Goal: Information Seeking & Learning: Compare options

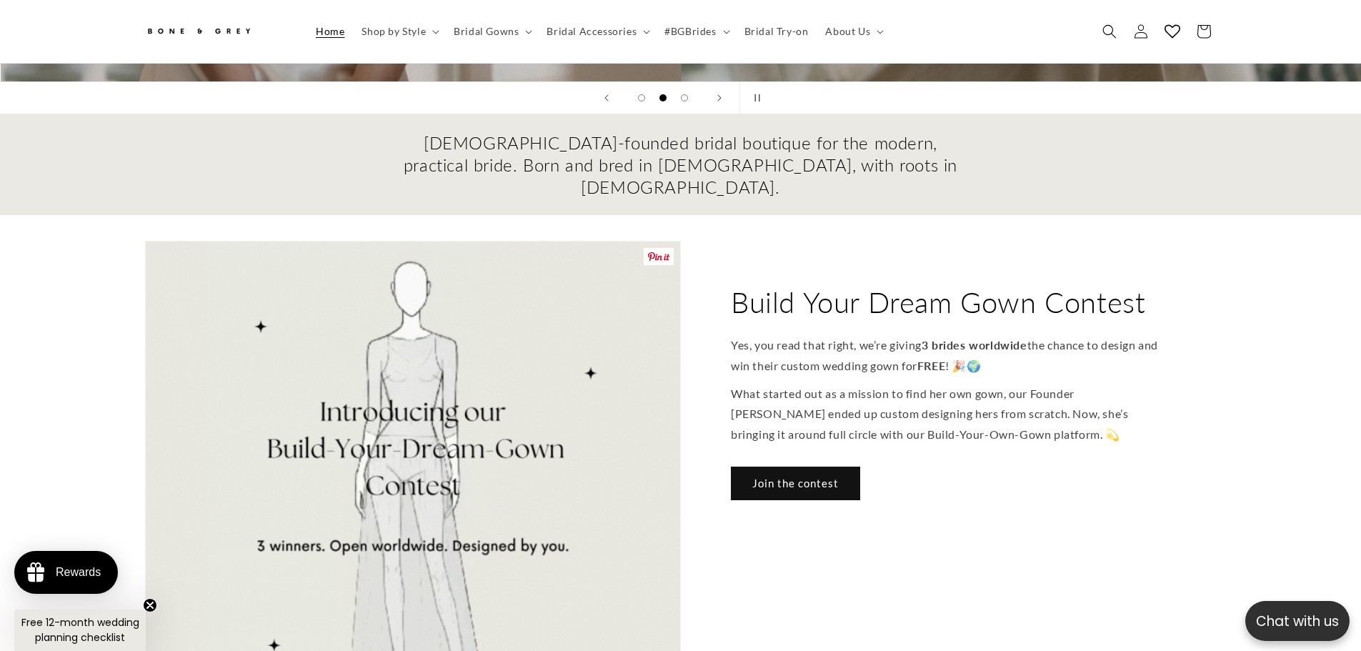
scroll to position [0, 1361]
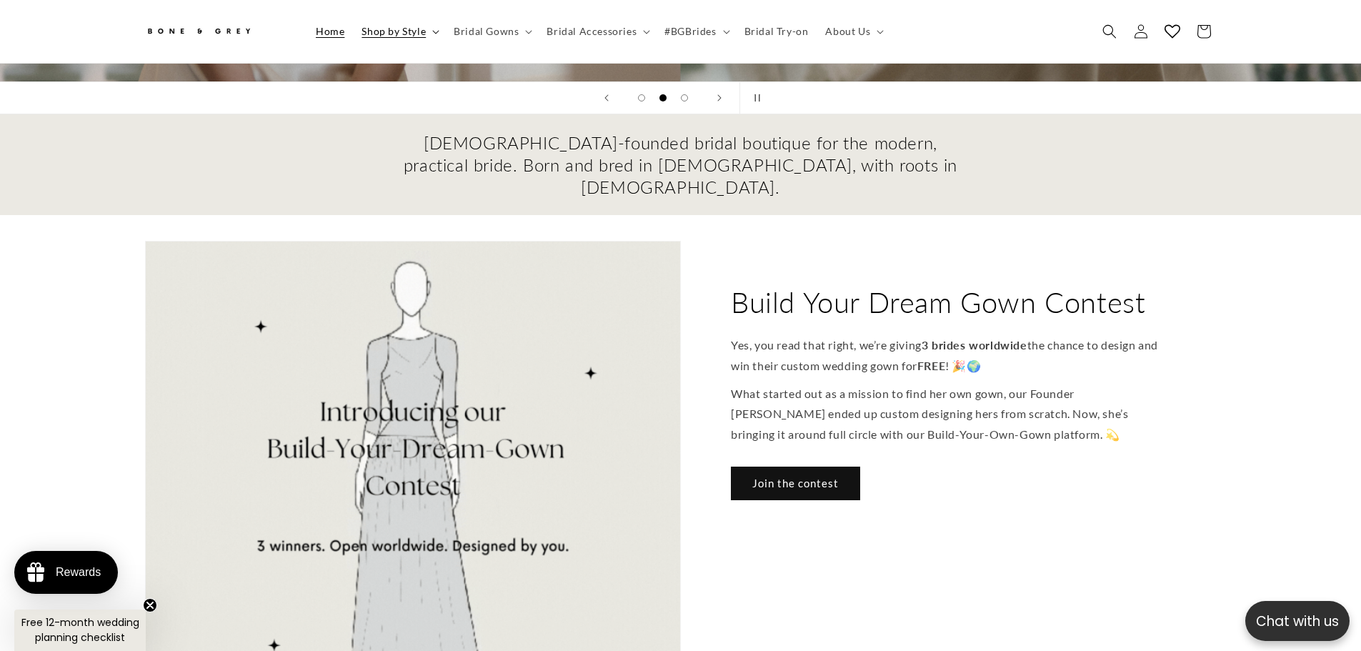
click at [410, 25] on span "Shop by Style" at bounding box center [394, 31] width 64 height 13
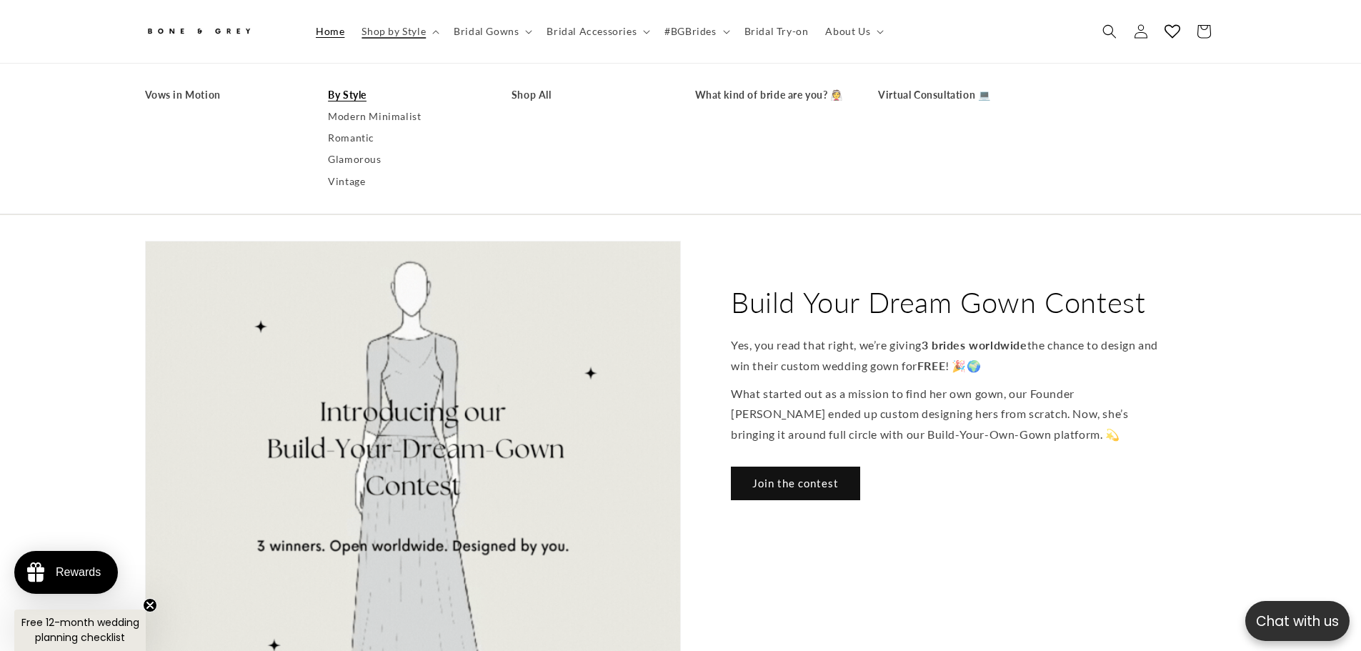
scroll to position [0, 0]
click at [378, 121] on link "Modern Minimalist" at bounding box center [405, 116] width 155 height 21
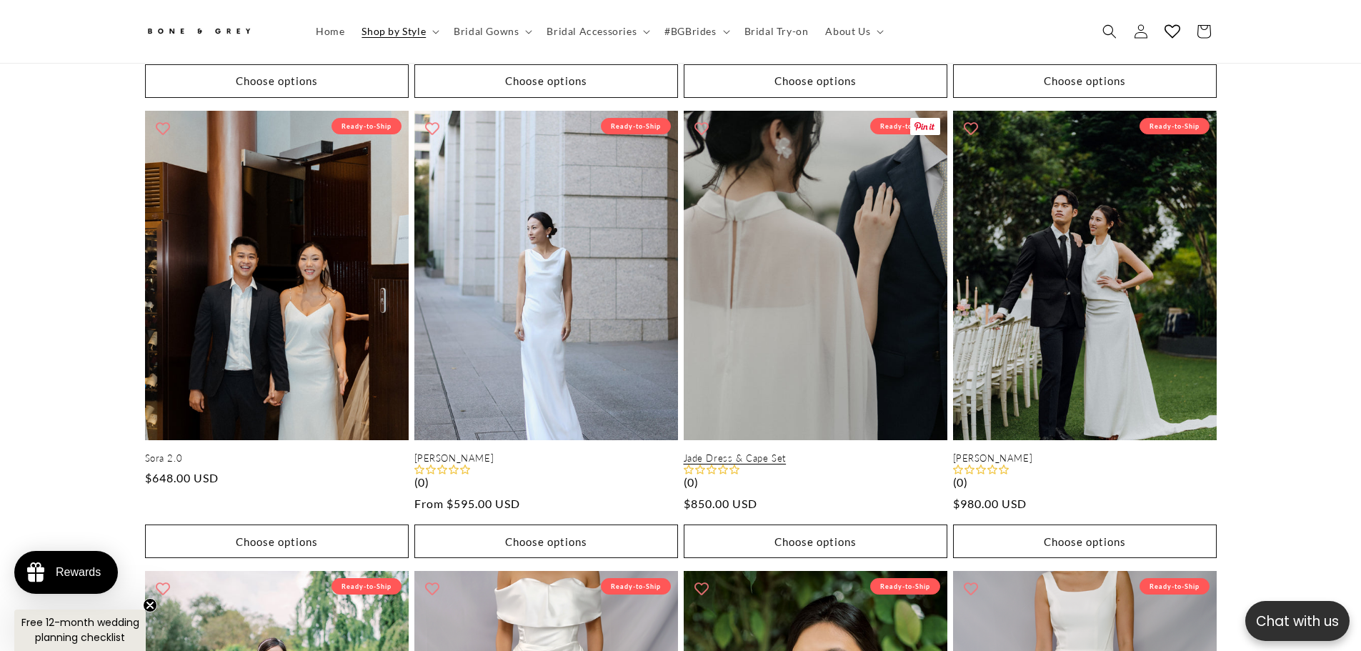
scroll to position [0, 786]
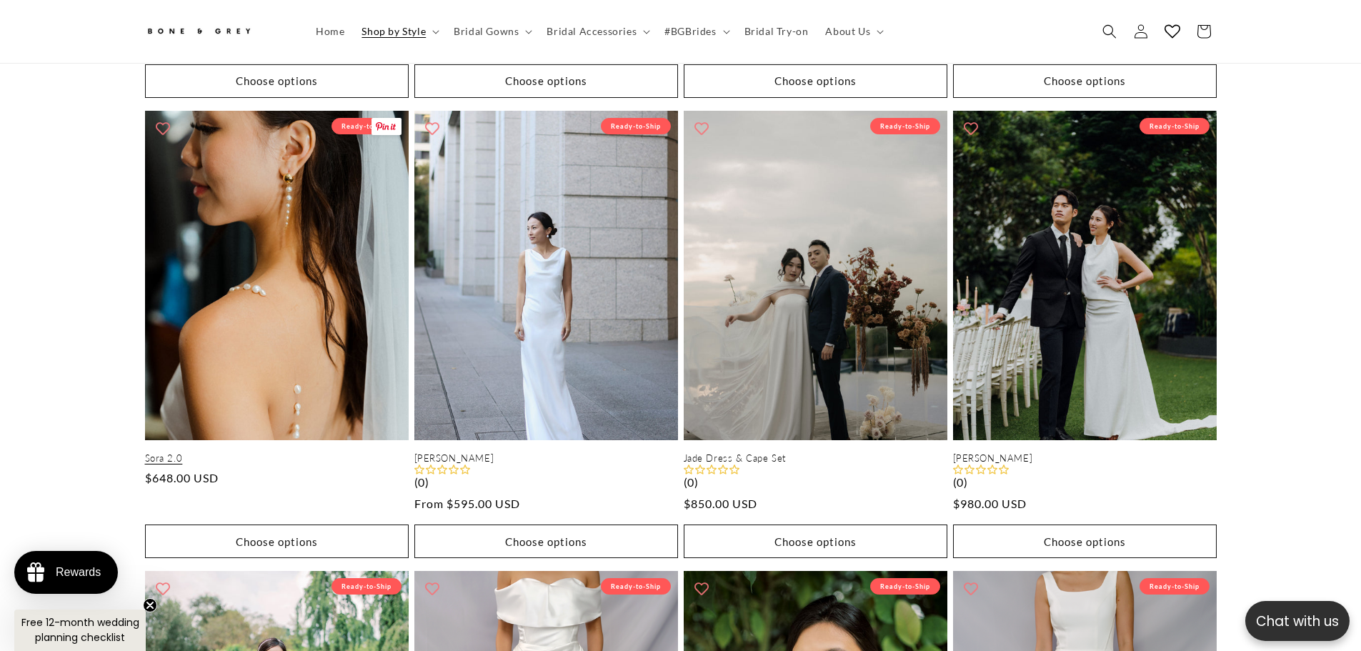
click at [289, 452] on link "Sora 2.0" at bounding box center [277, 458] width 264 height 12
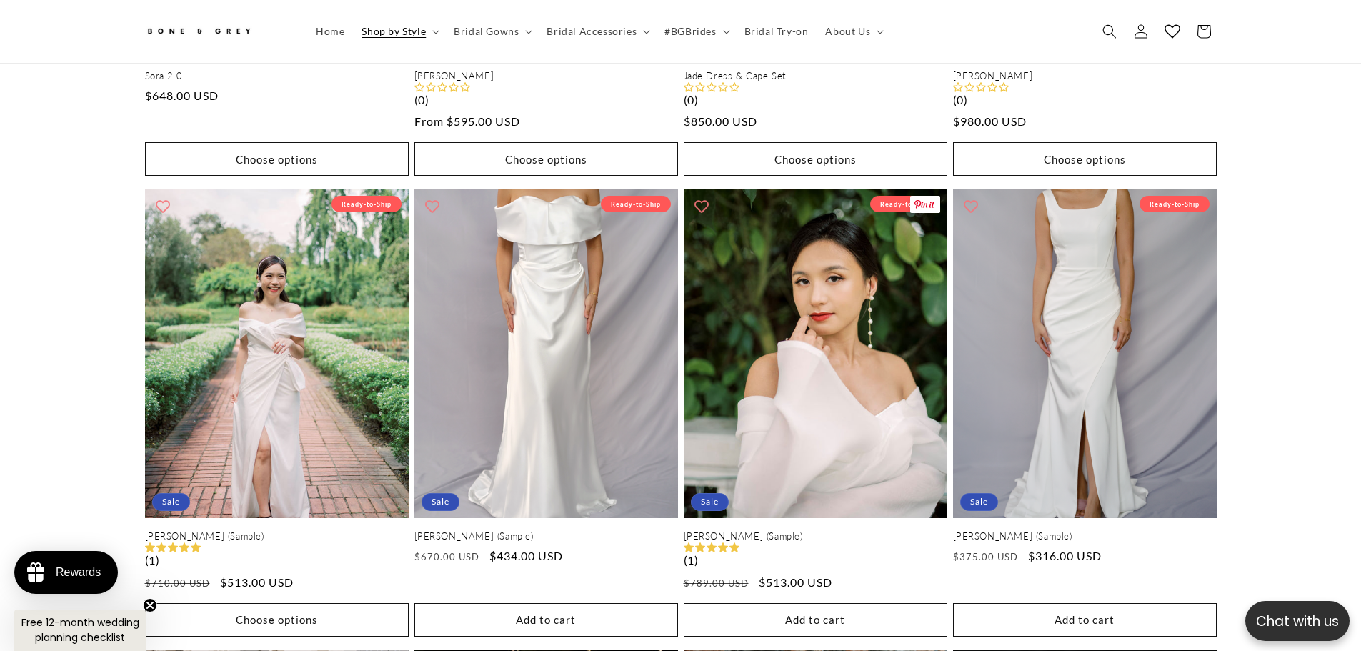
scroll to position [2351, 0]
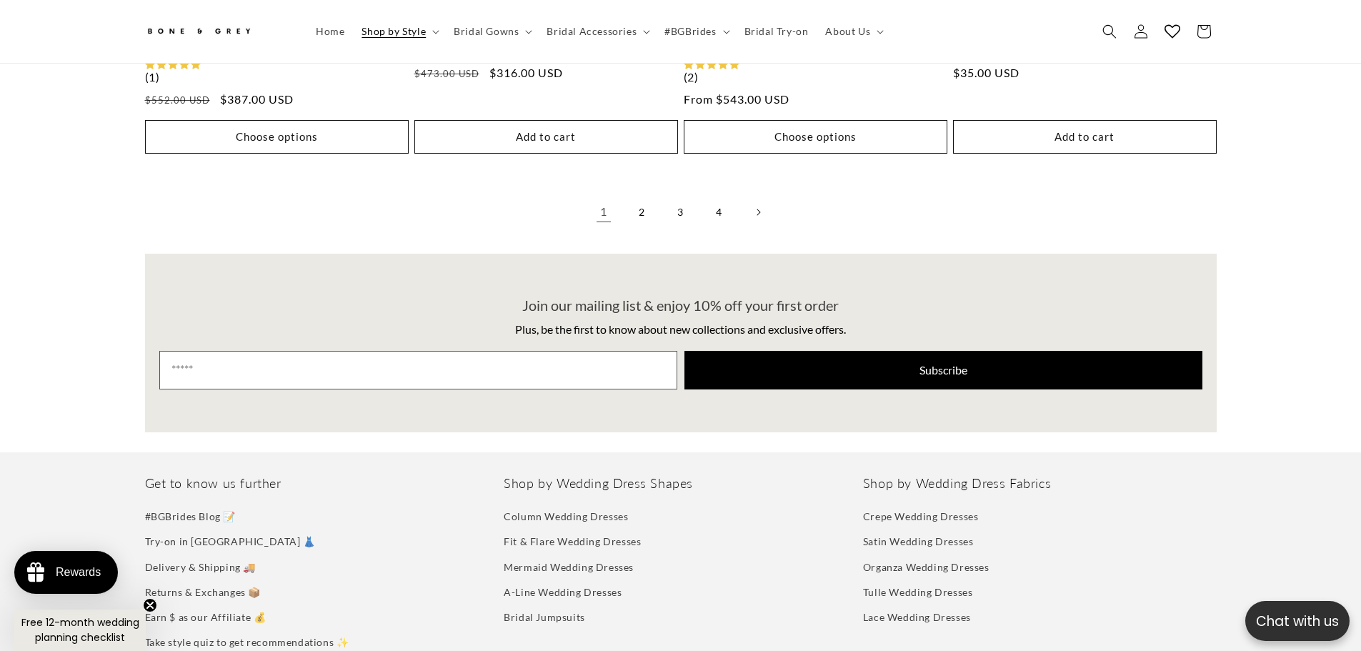
scroll to position [0, 393]
click at [645, 203] on link "2" at bounding box center [642, 212] width 31 height 31
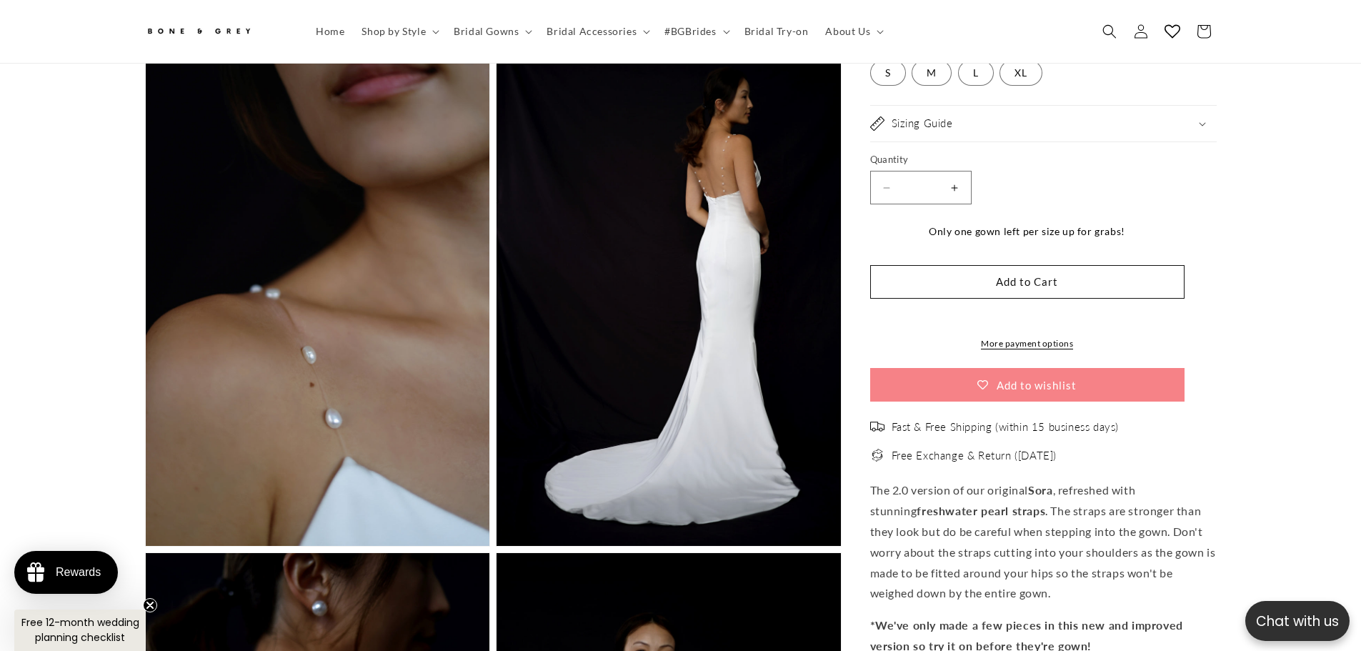
scroll to position [0, 393]
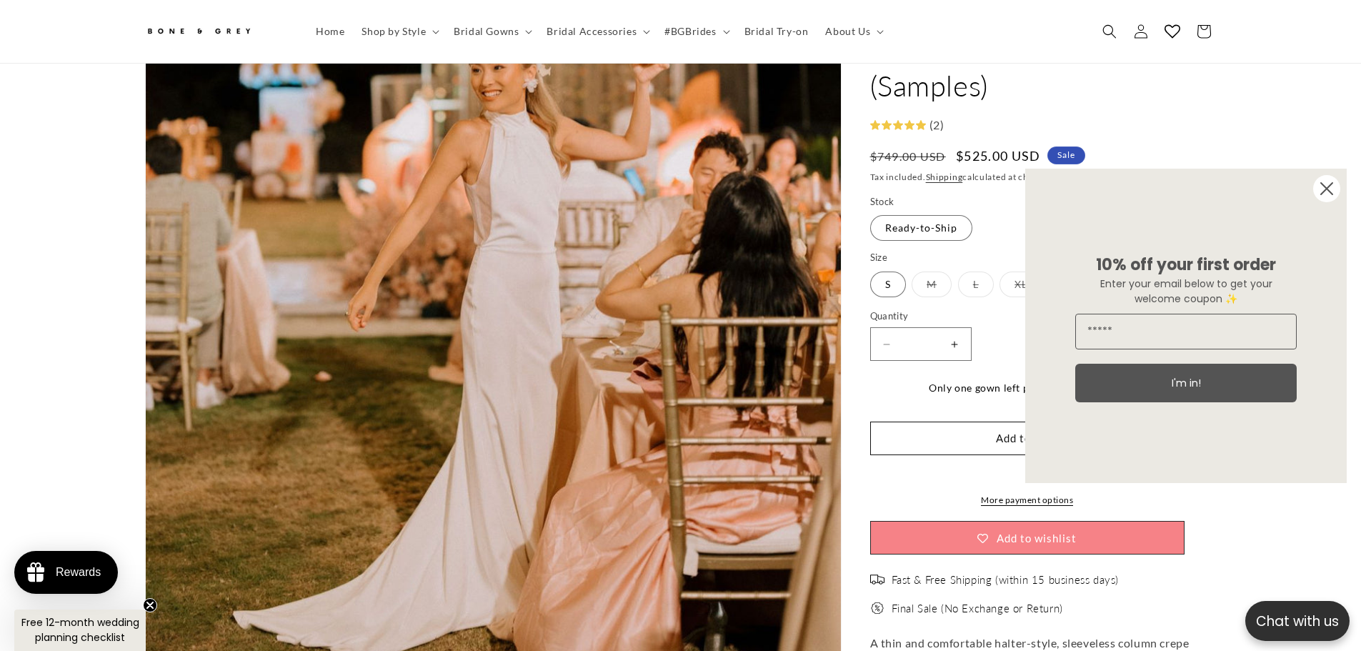
scroll to position [0, 786]
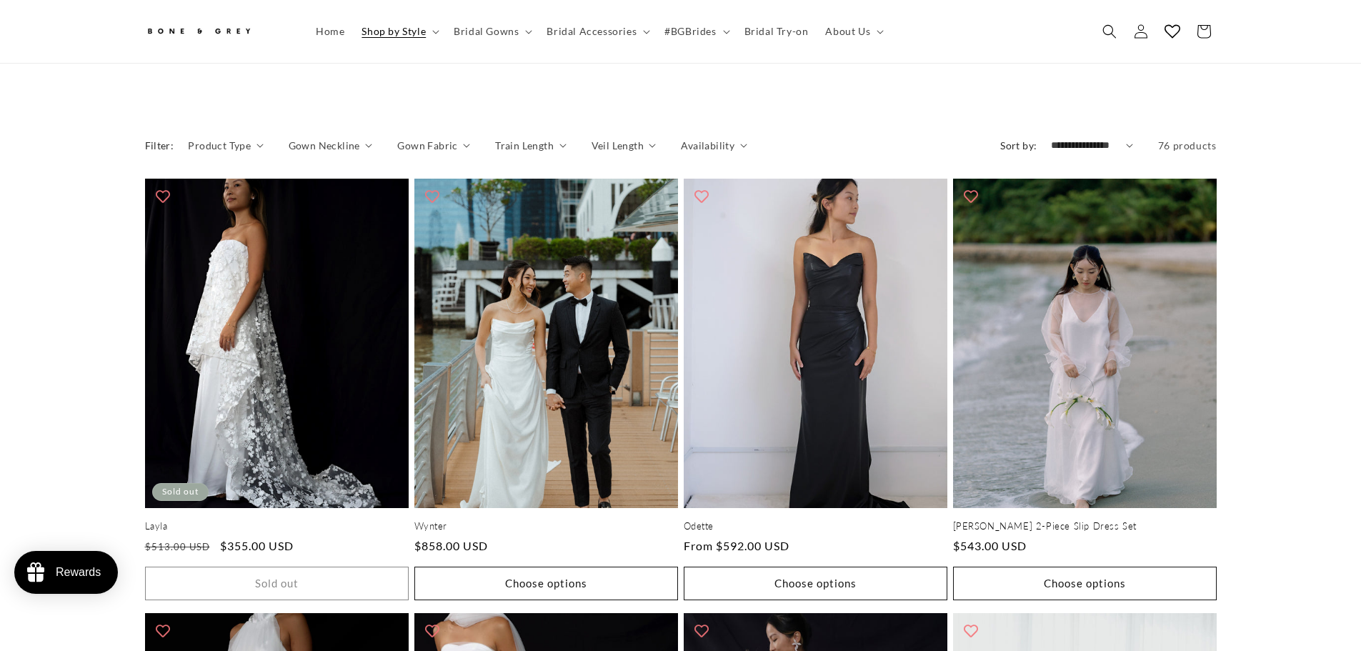
scroll to position [778, 0]
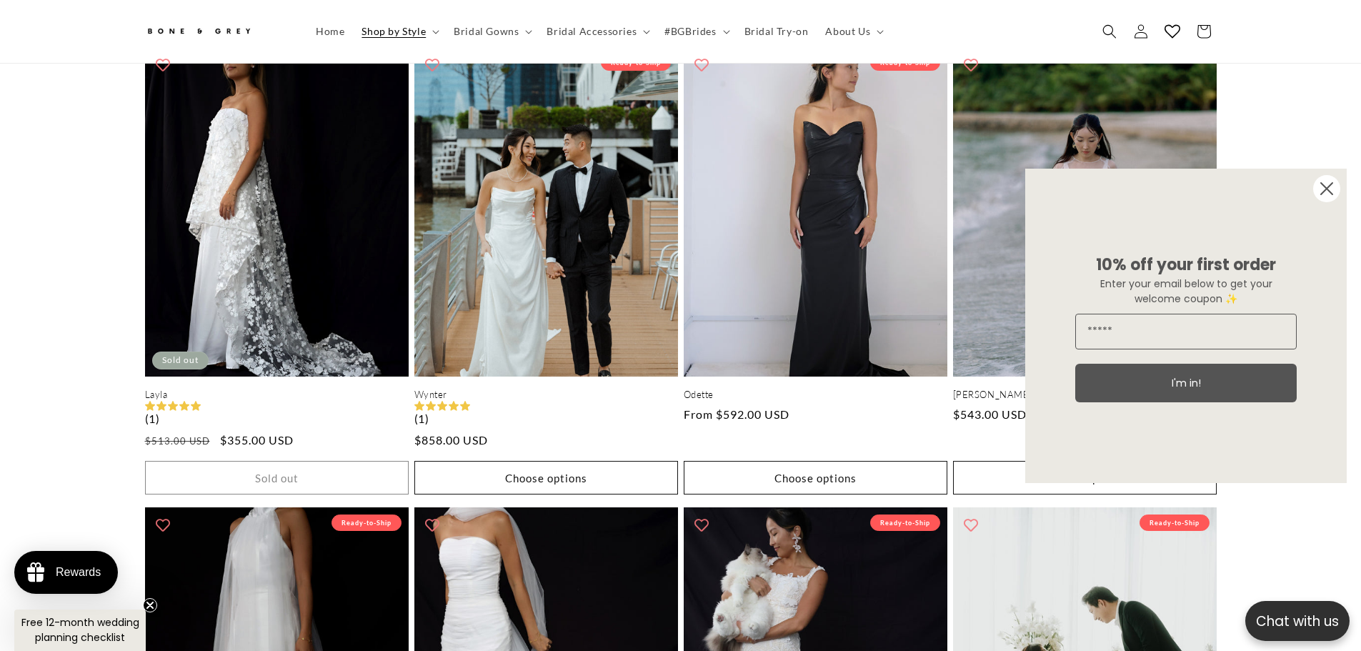
click at [1330, 182] on circle "Close dialog" at bounding box center [1327, 188] width 27 height 27
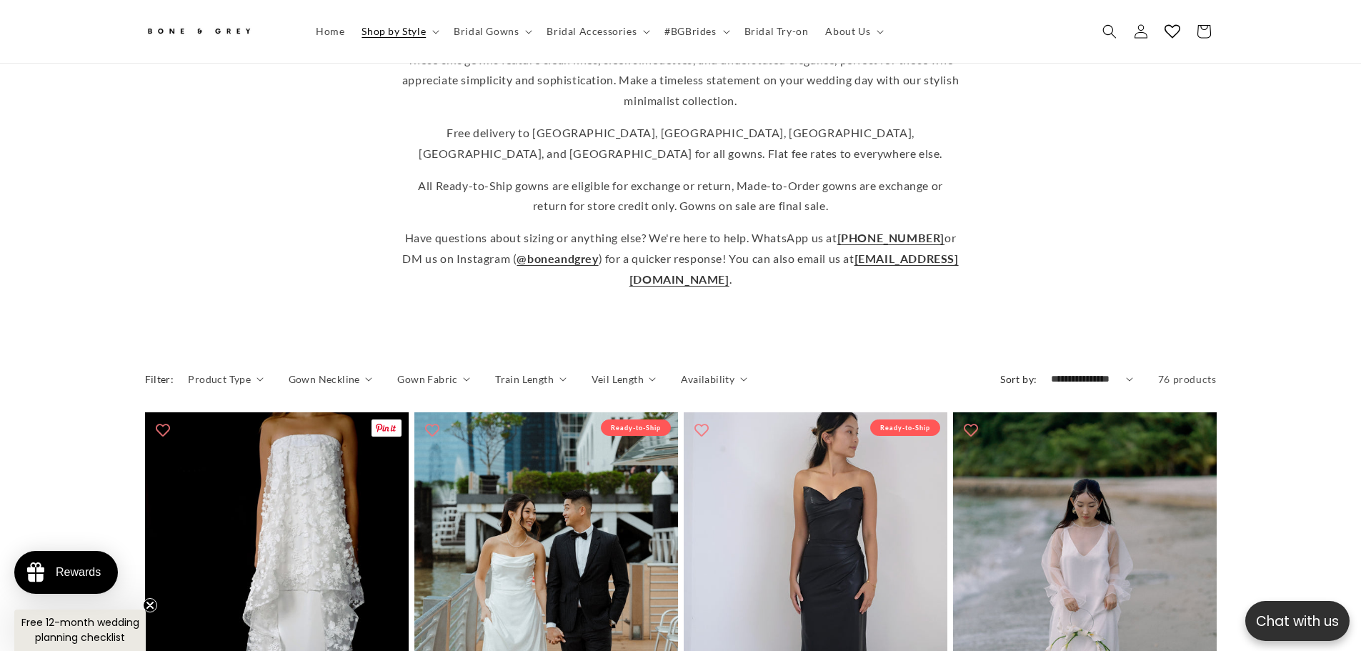
scroll to position [421, 0]
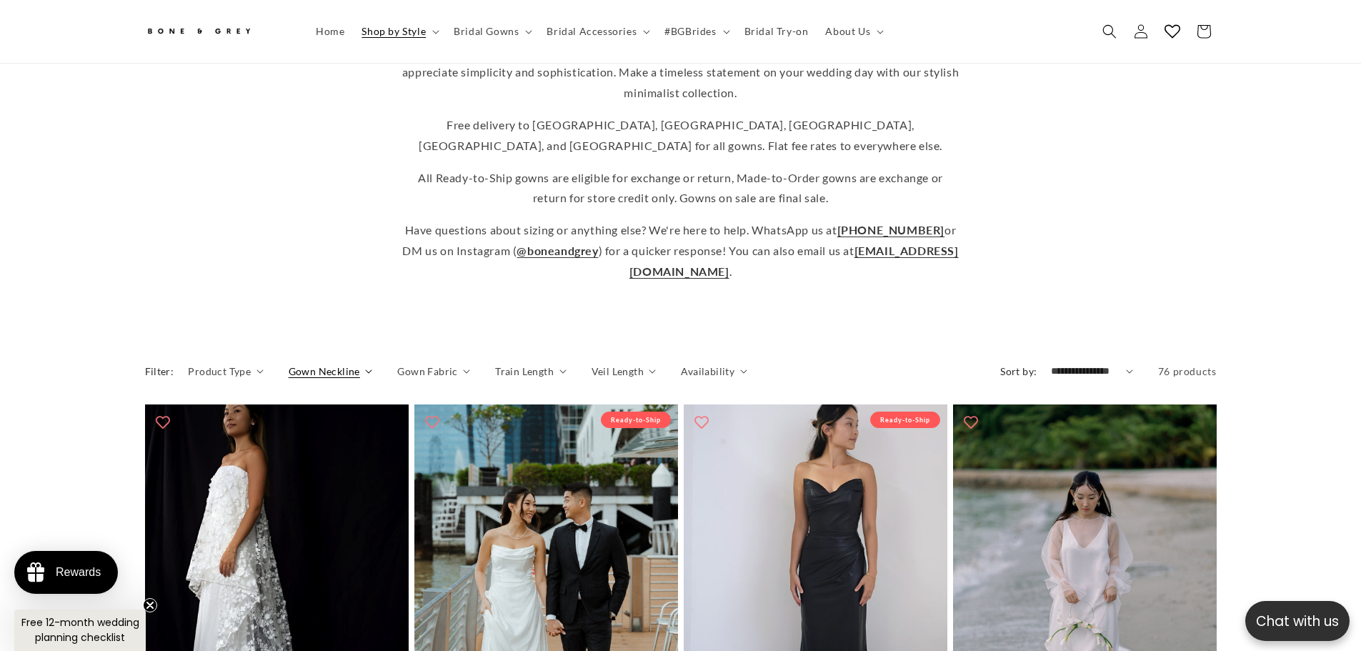
click at [358, 364] on summary "Gown Neckline" at bounding box center [331, 371] width 84 height 15
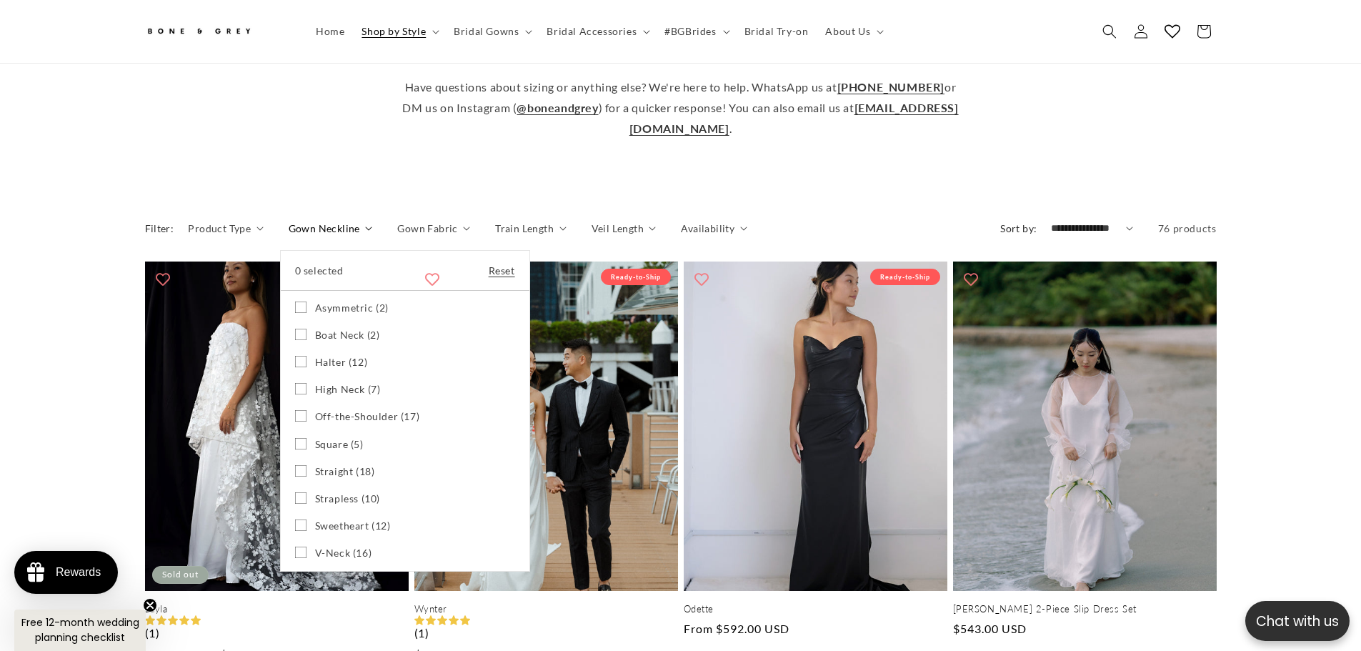
scroll to position [0, 786]
click at [299, 547] on icon at bounding box center [300, 552] width 11 height 11
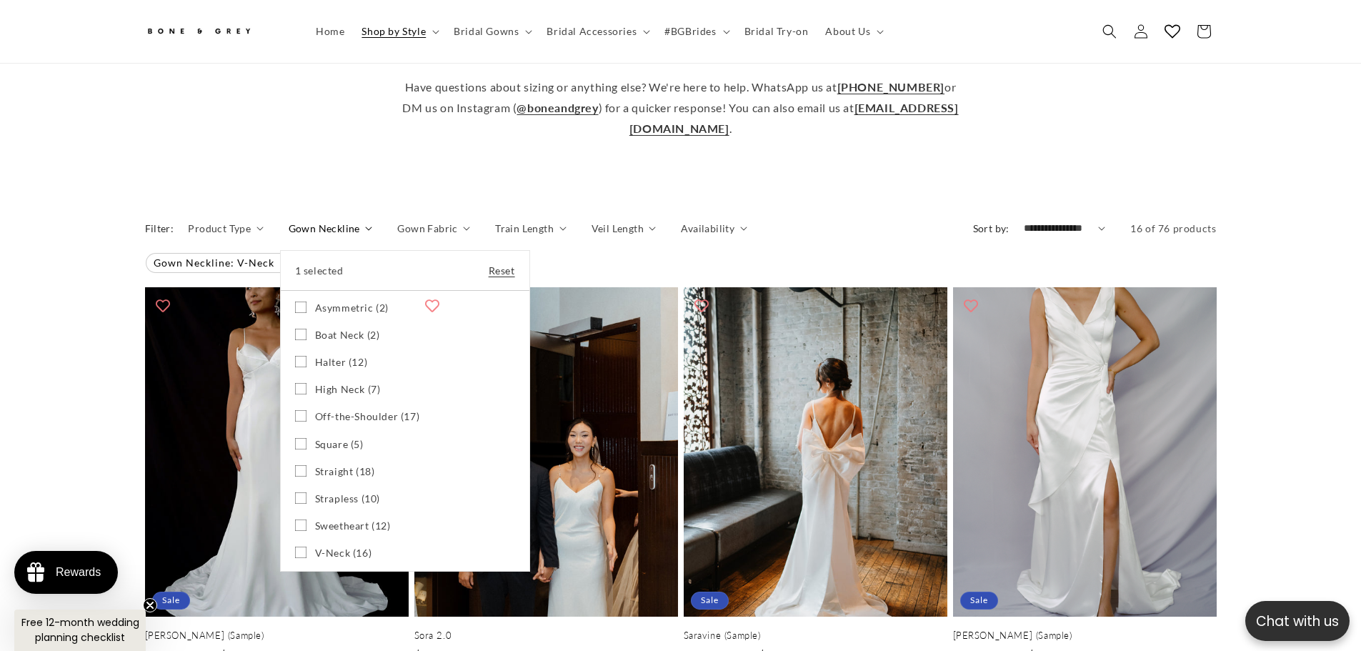
click at [297, 356] on icon at bounding box center [300, 361] width 11 height 11
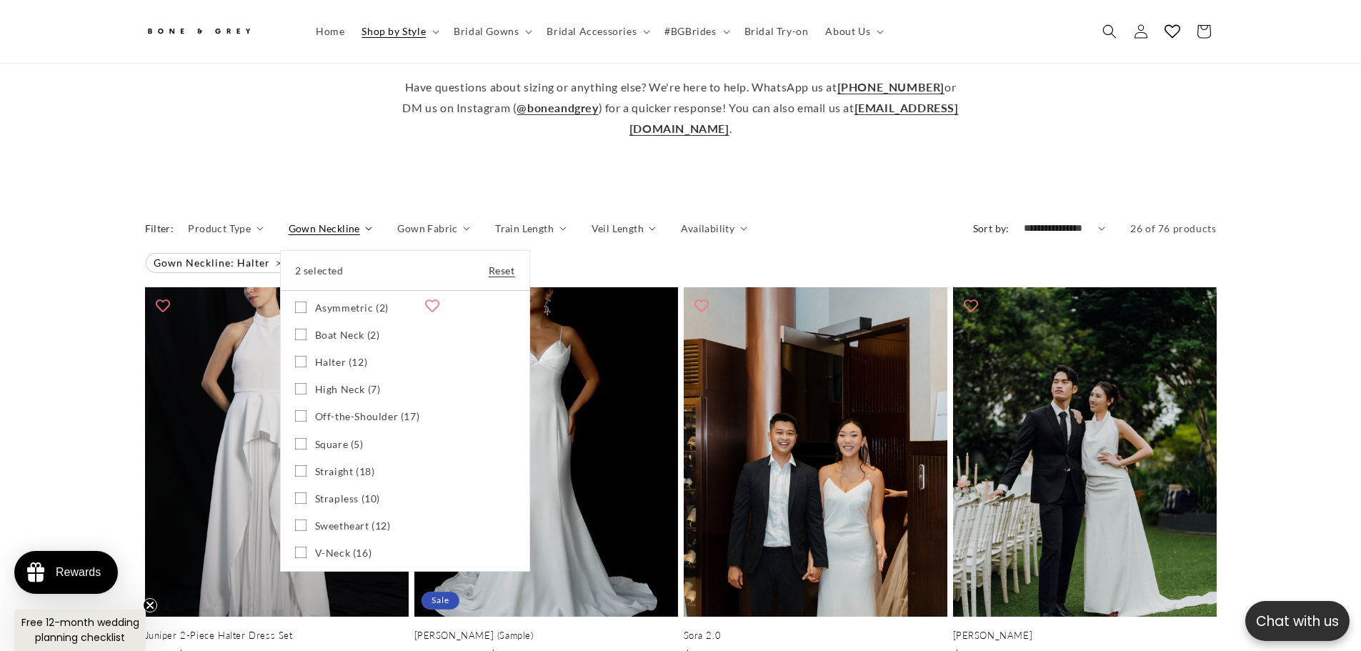
click at [373, 221] on summary "Gown Neckline" at bounding box center [331, 228] width 84 height 15
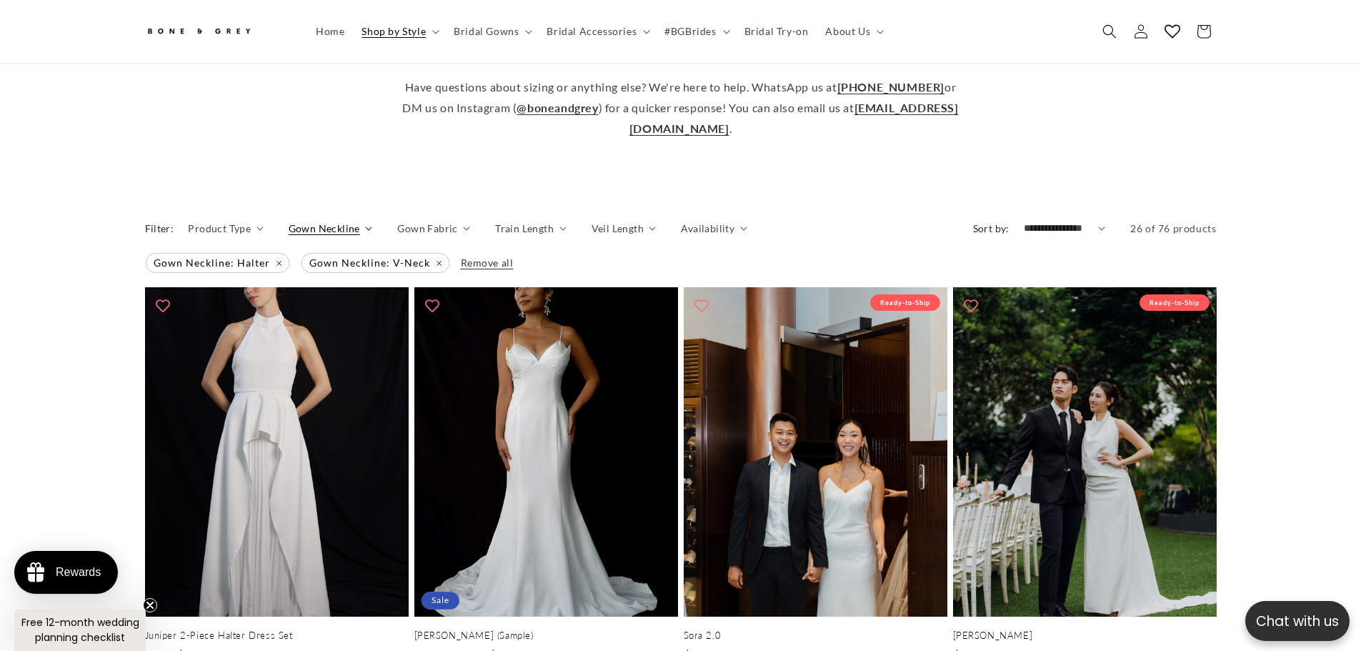
click at [366, 227] on icon "Gown Neckline (2 selected)" at bounding box center [369, 229] width 6 height 4
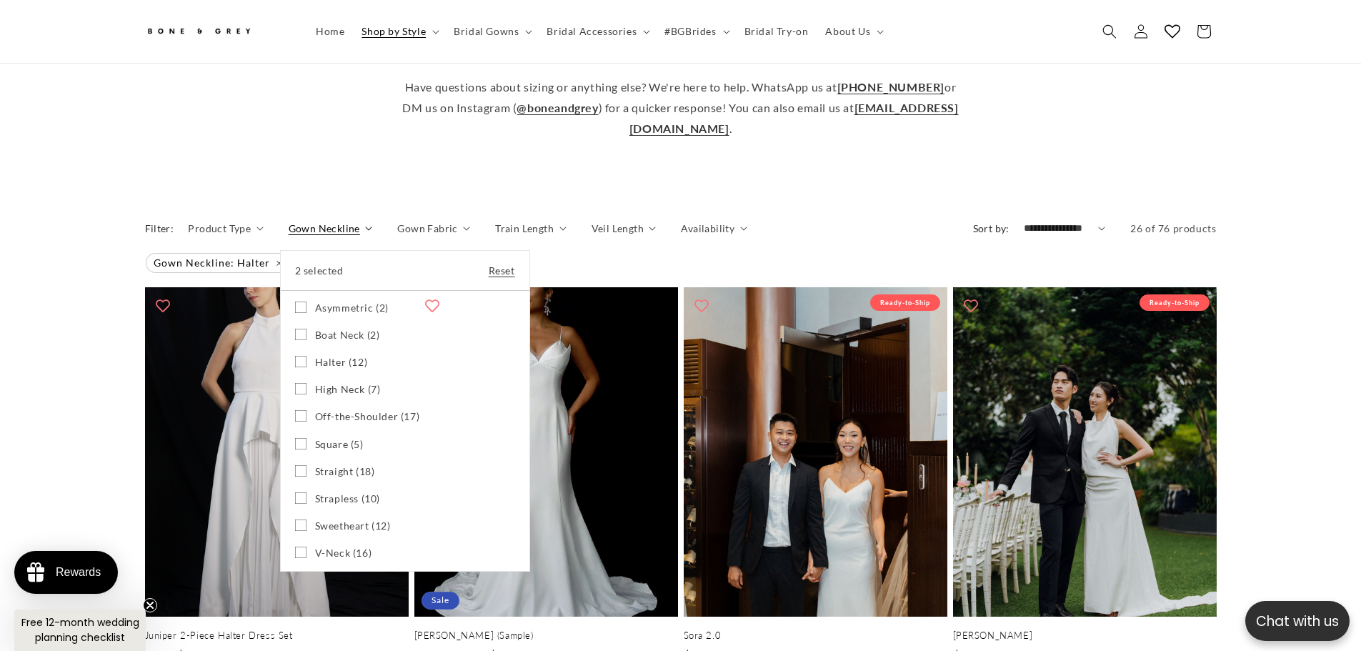
scroll to position [0, 393]
click at [300, 329] on icon at bounding box center [300, 334] width 11 height 11
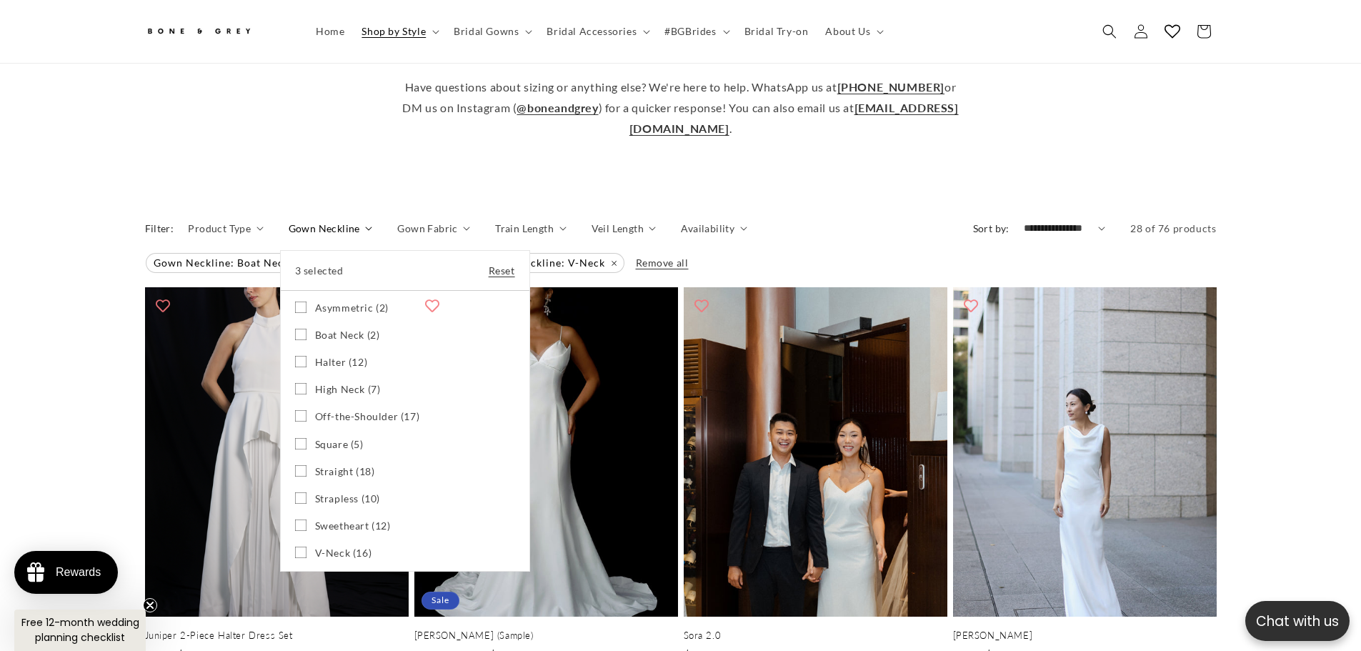
click at [300, 332] on icon at bounding box center [301, 334] width 8 height 5
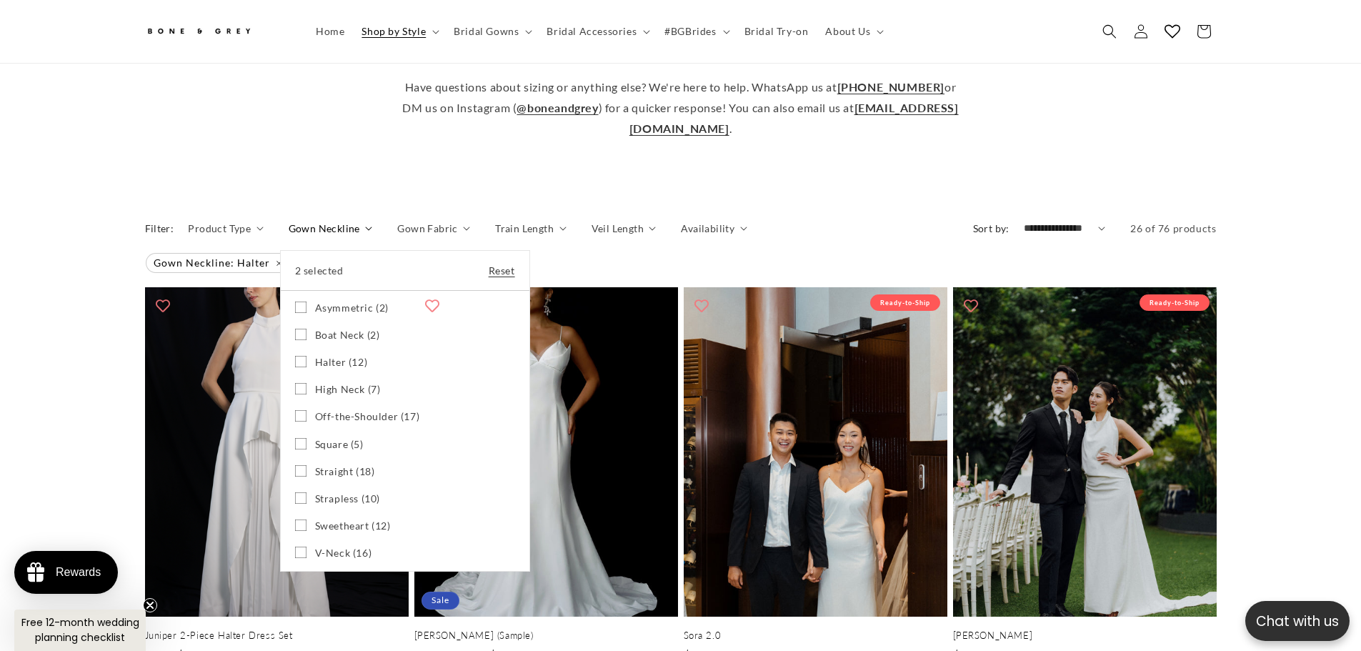
click at [300, 465] on icon at bounding box center [300, 470] width 11 height 11
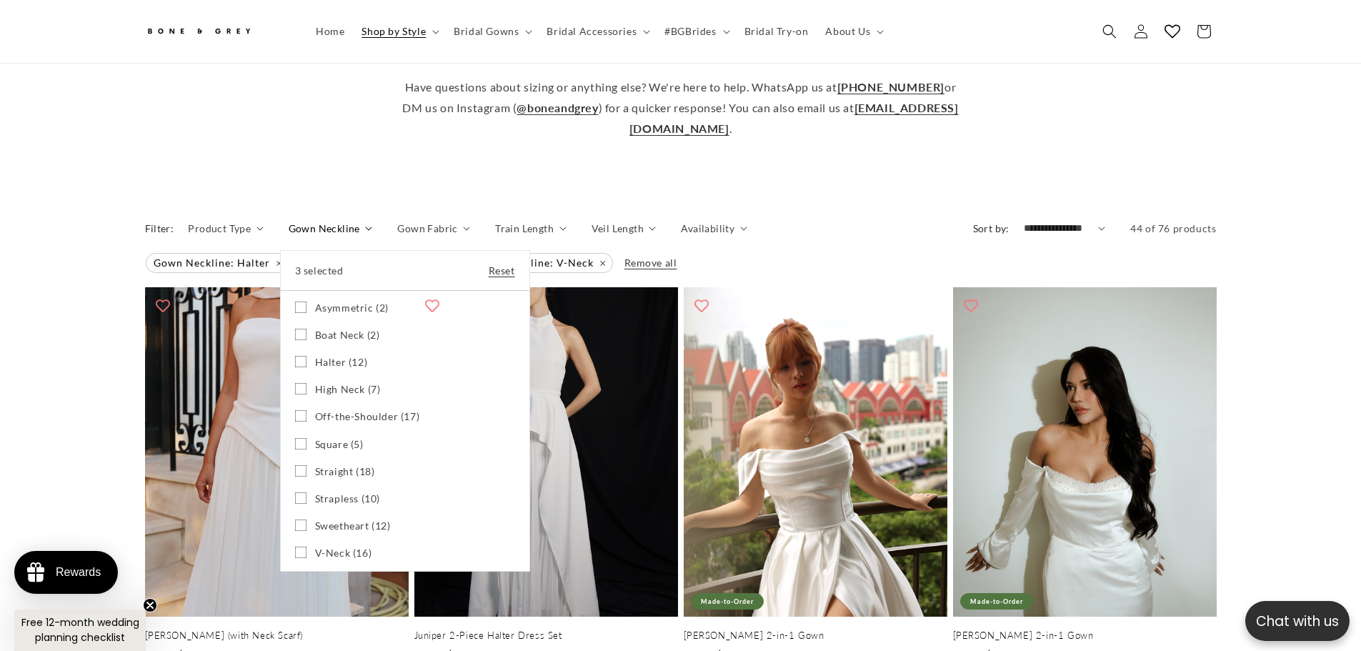
click at [299, 469] on icon at bounding box center [301, 471] width 6 height 4
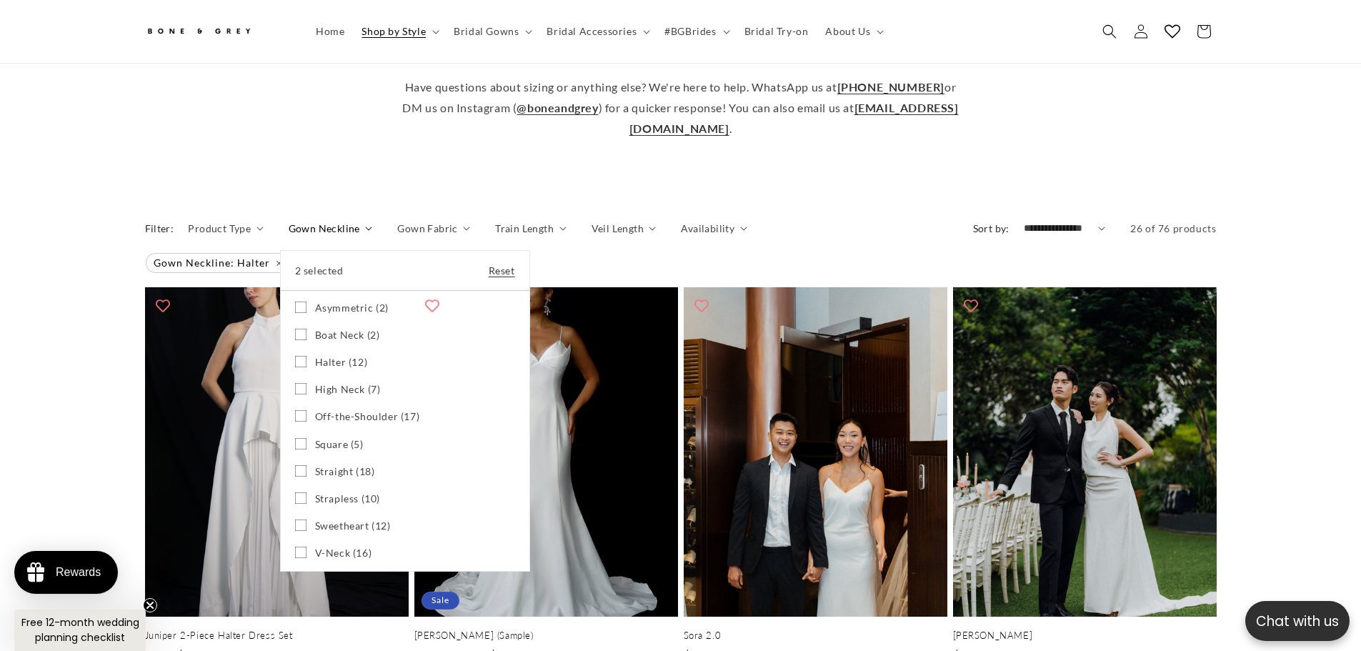
click at [300, 520] on icon at bounding box center [300, 525] width 11 height 11
click at [295, 520] on rect at bounding box center [300, 525] width 11 height 11
click at [297, 520] on icon at bounding box center [300, 525] width 11 height 11
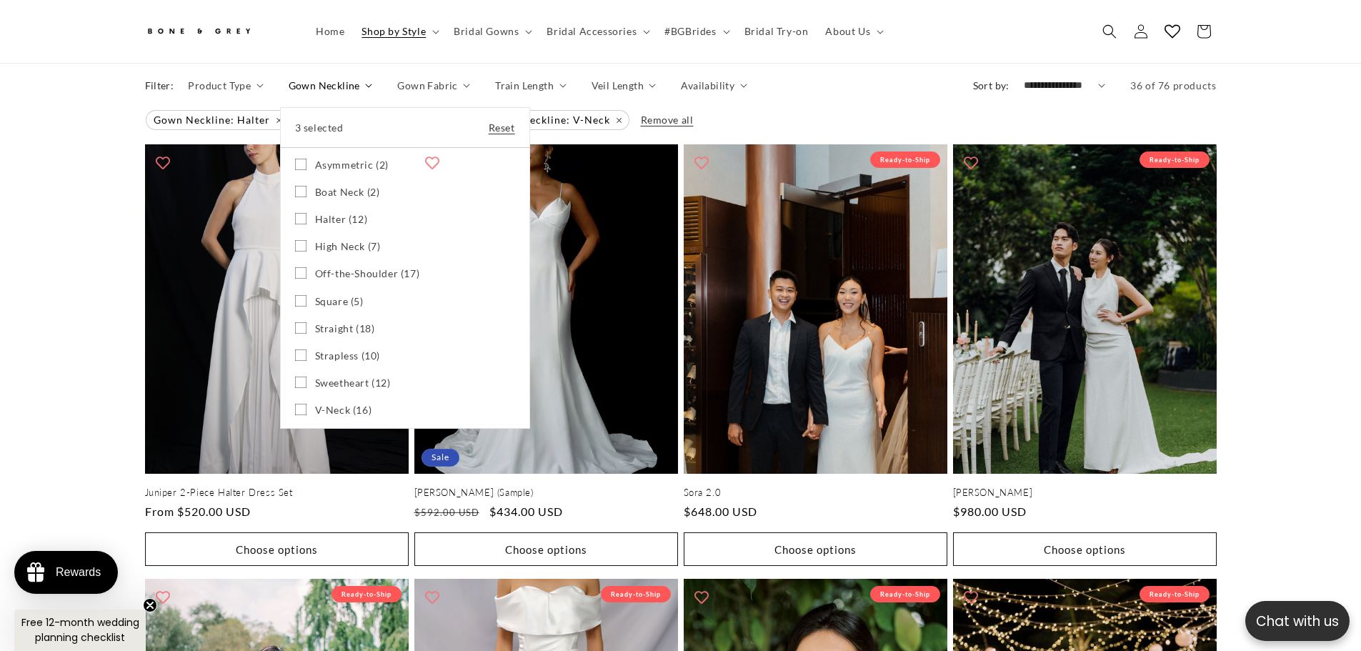
click at [299, 380] on icon at bounding box center [301, 382] width 6 height 4
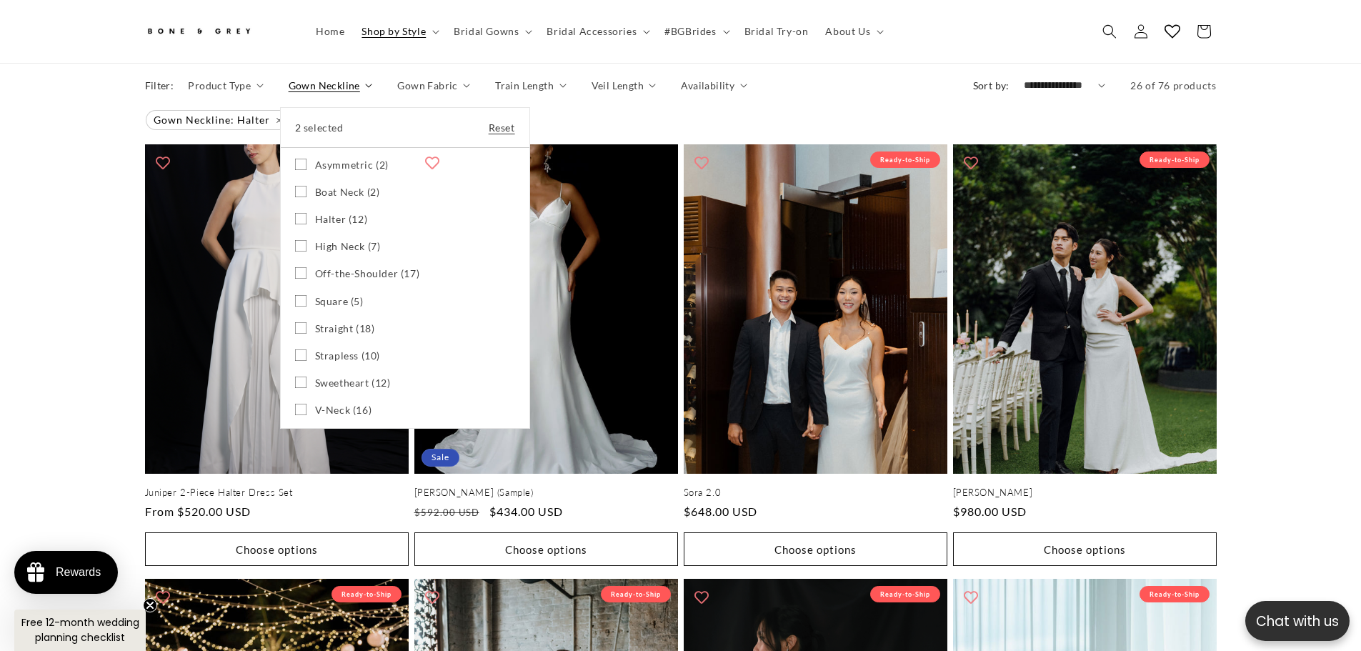
scroll to position [0, 393]
click at [373, 93] on summary "Gown Neckline" at bounding box center [331, 85] width 84 height 15
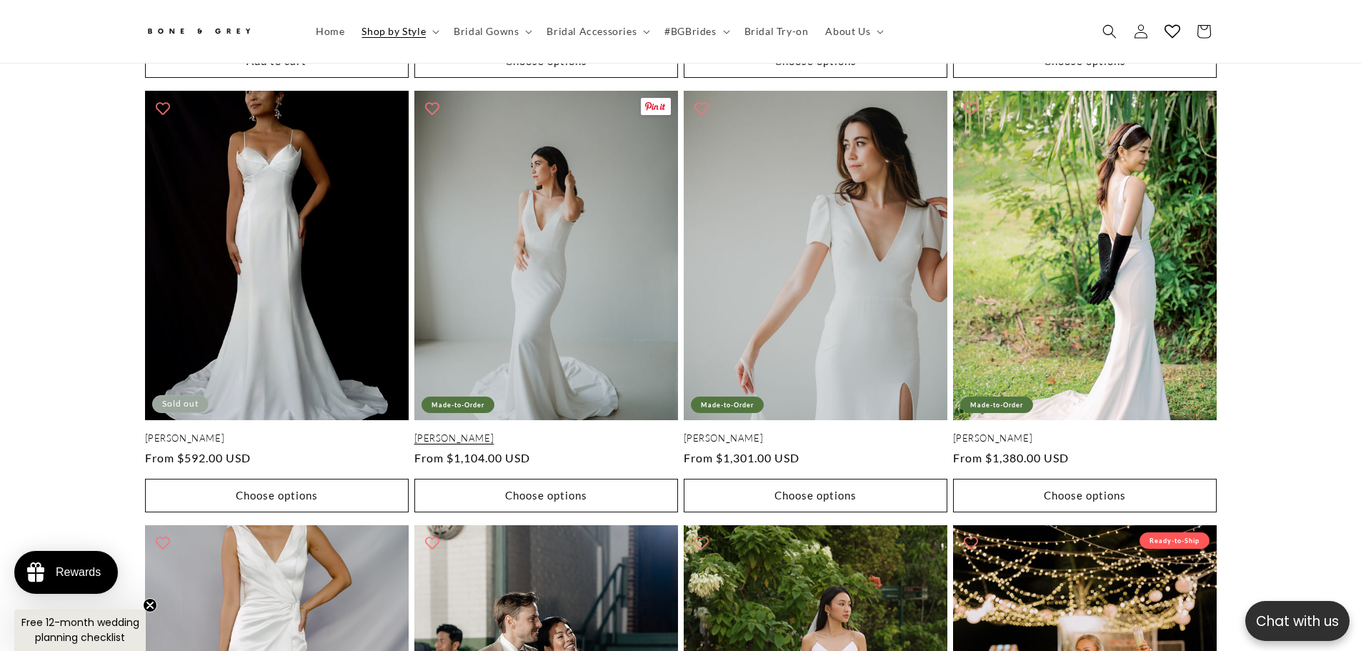
scroll to position [0, 786]
click at [490, 432] on link "Michelle" at bounding box center [547, 438] width 264 height 12
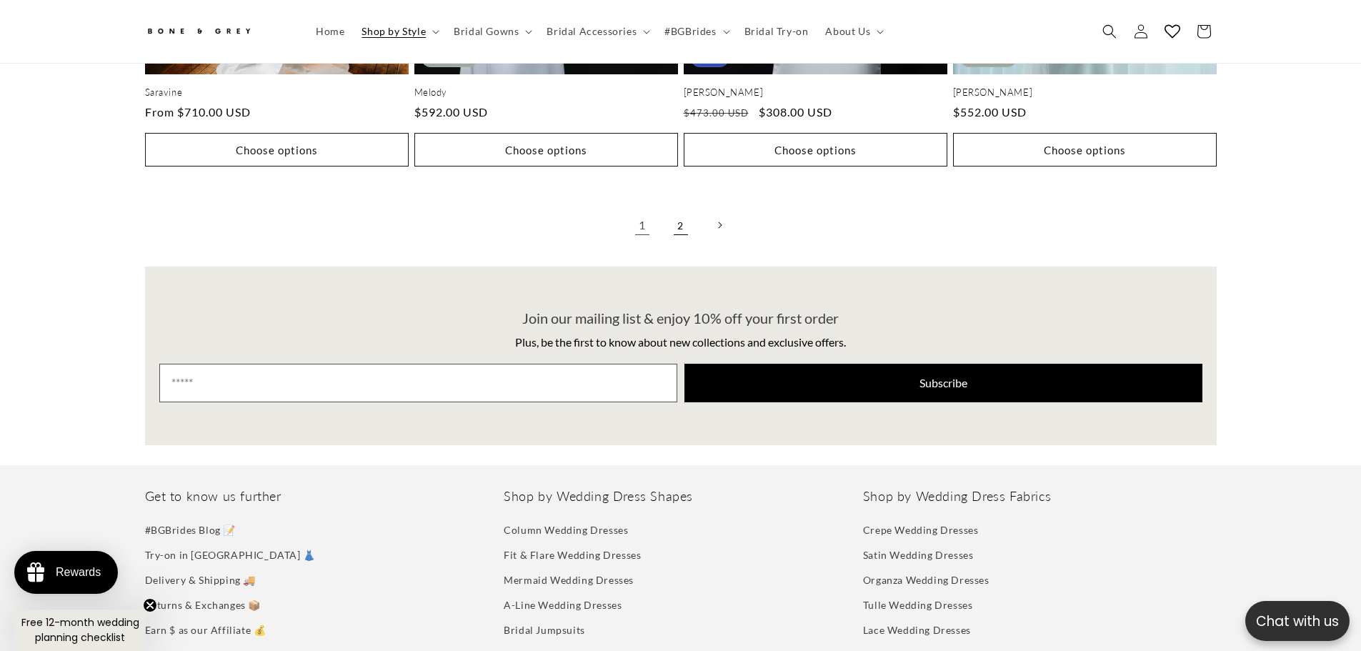
scroll to position [0, 0]
click at [688, 213] on link "2" at bounding box center [680, 224] width 31 height 31
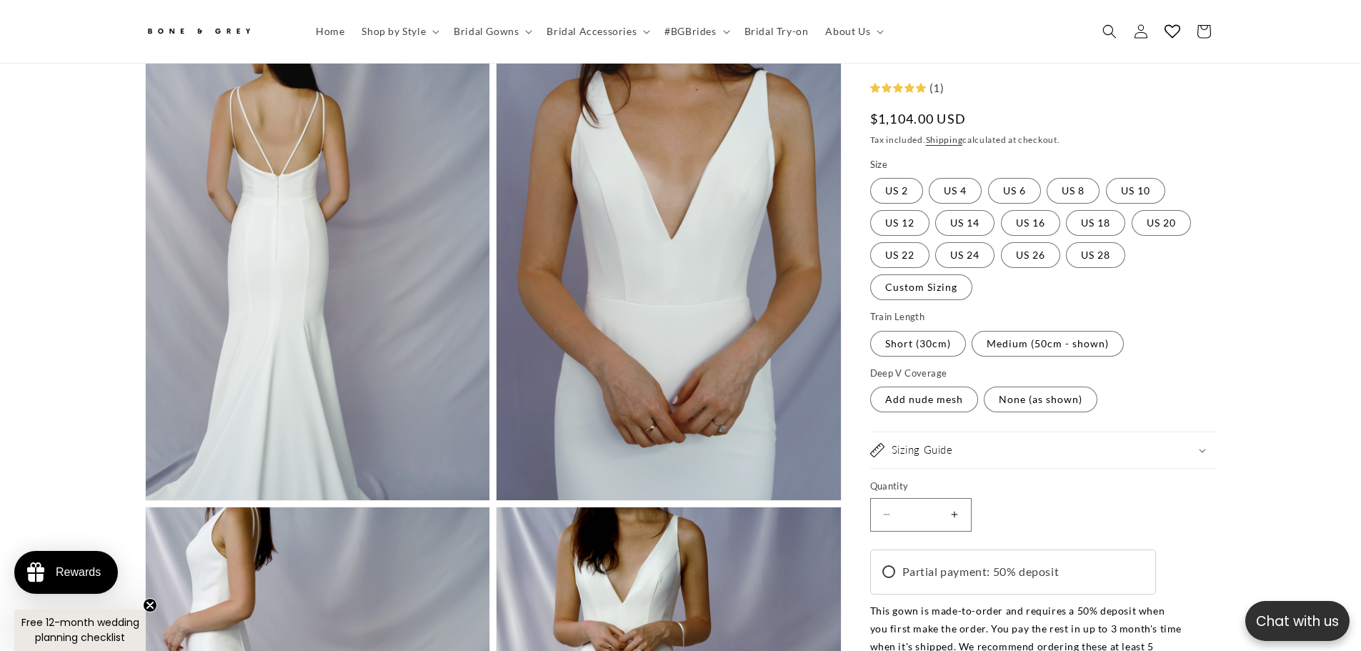
scroll to position [0, 786]
